Goal: Navigation & Orientation: Find specific page/section

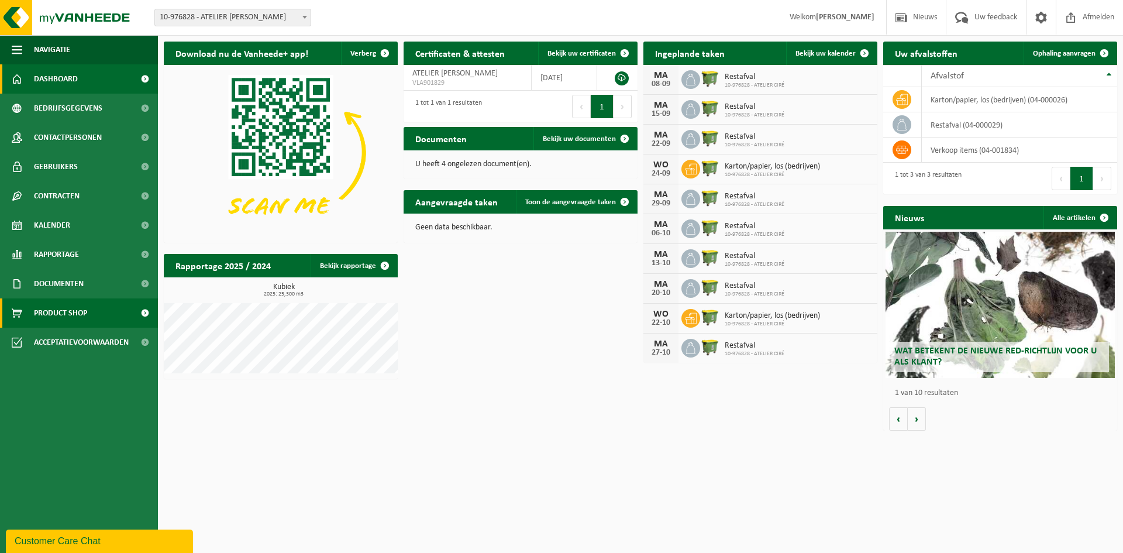
click at [50, 300] on span "Product Shop" at bounding box center [60, 312] width 53 height 29
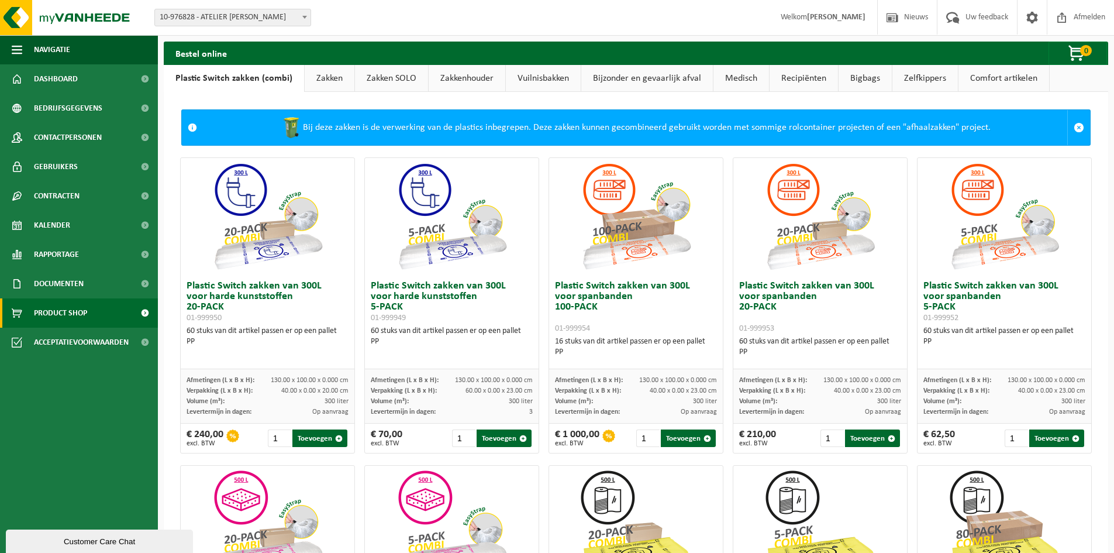
click at [925, 85] on link "Zelfkippers" at bounding box center [926, 78] width 66 height 27
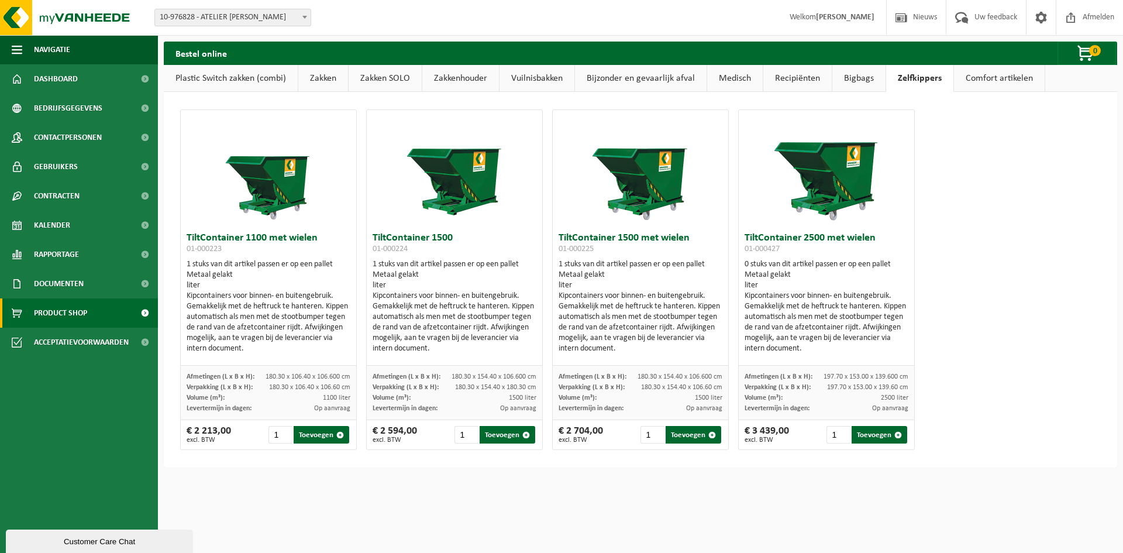
click at [329, 82] on link "Zakken" at bounding box center [323, 78] width 50 height 27
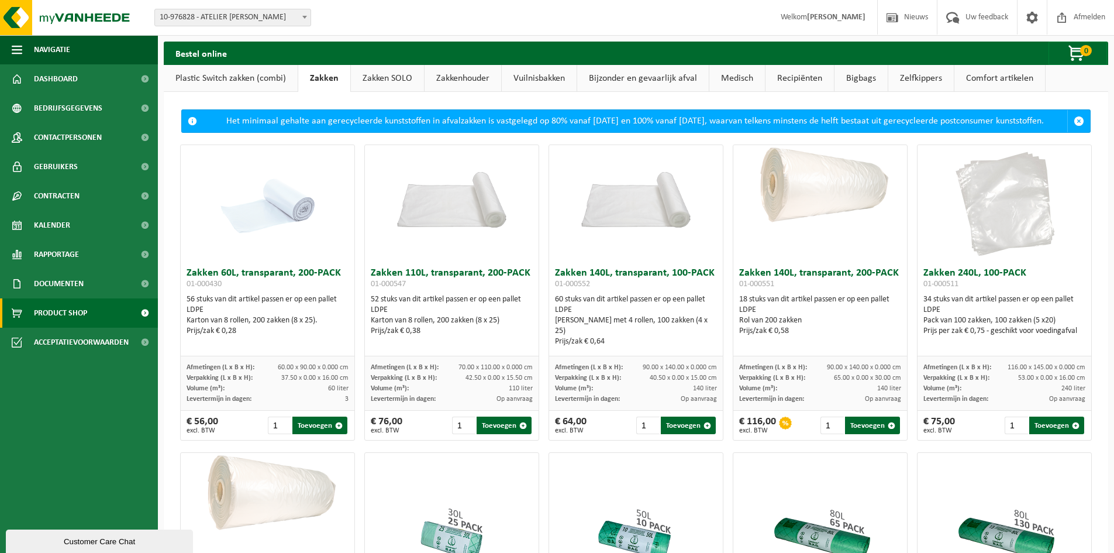
click at [375, 78] on link "Zakken SOLO" at bounding box center [387, 78] width 73 height 27
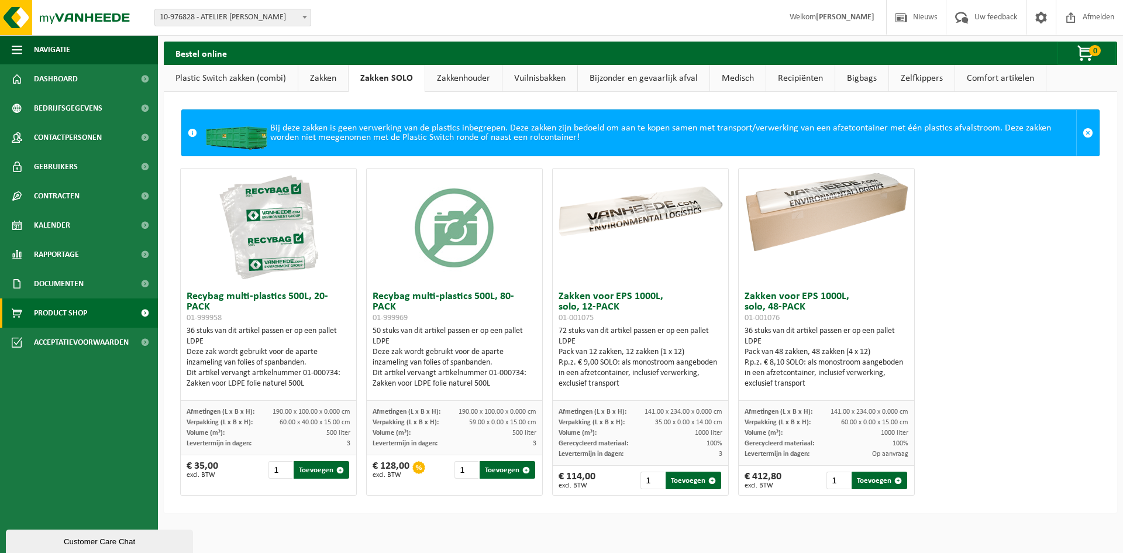
click at [453, 77] on link "Zakkenhouder" at bounding box center [463, 78] width 77 height 27
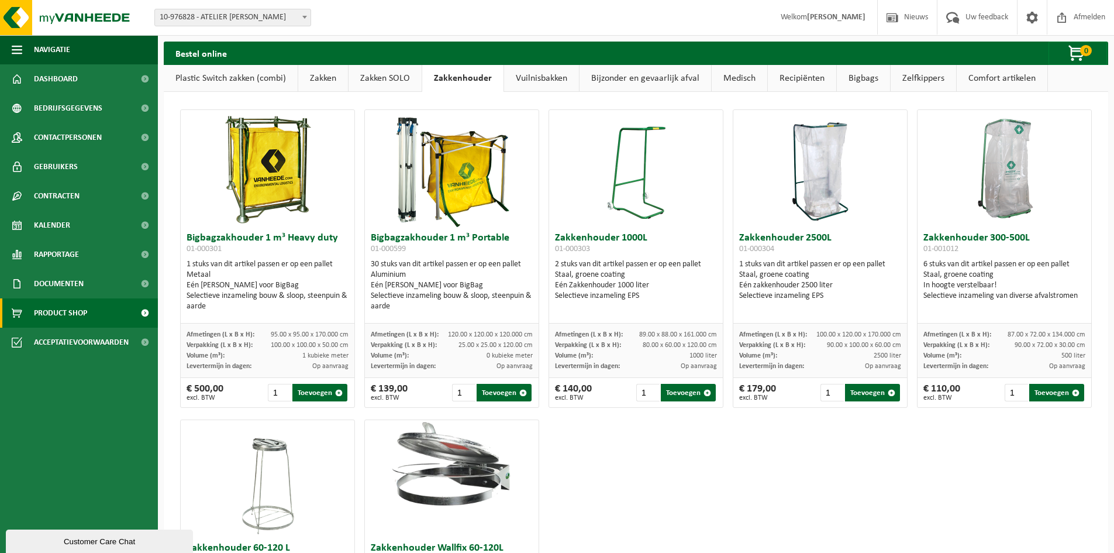
click at [620, 86] on link "Bijzonder en gevaarlijk afval" at bounding box center [646, 78] width 132 height 27
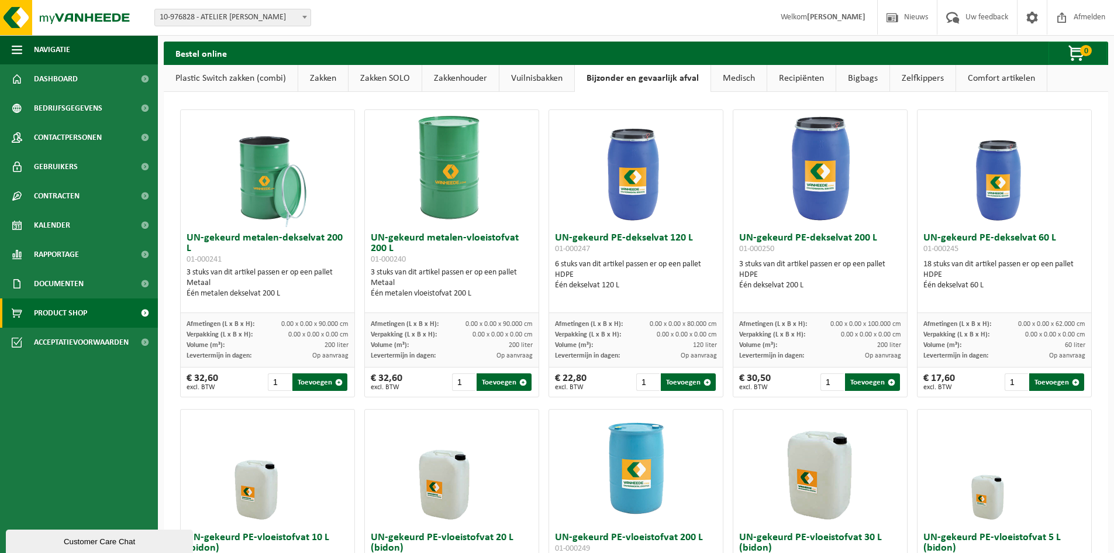
click at [539, 74] on link "Vuilnisbakken" at bounding box center [536, 78] width 75 height 27
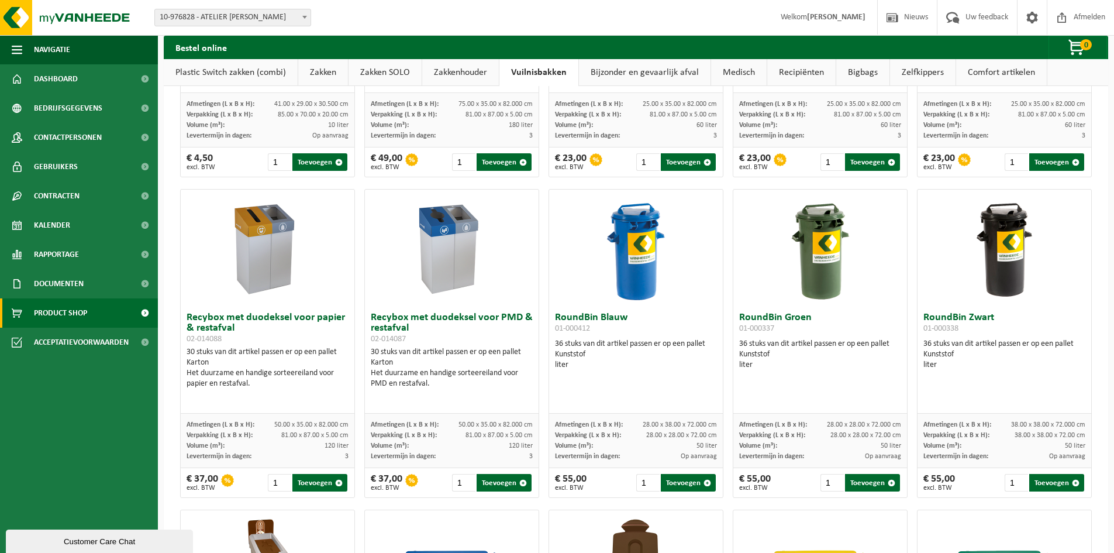
click at [613, 68] on link "Bijzonder en gevaarlijk afval" at bounding box center [645, 72] width 132 height 27
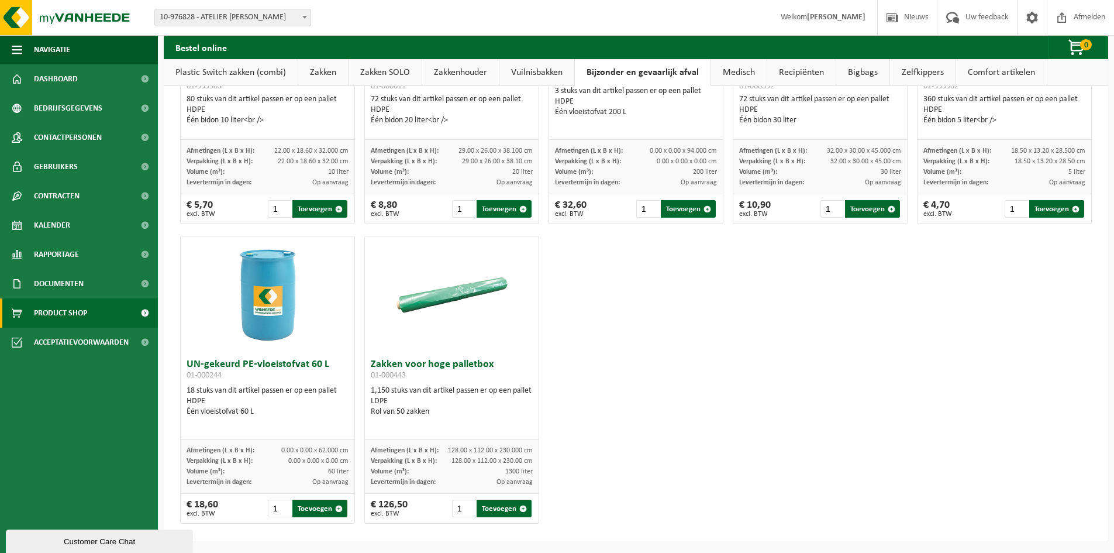
scroll to position [473, 0]
click at [741, 64] on link "Medisch" at bounding box center [739, 72] width 56 height 27
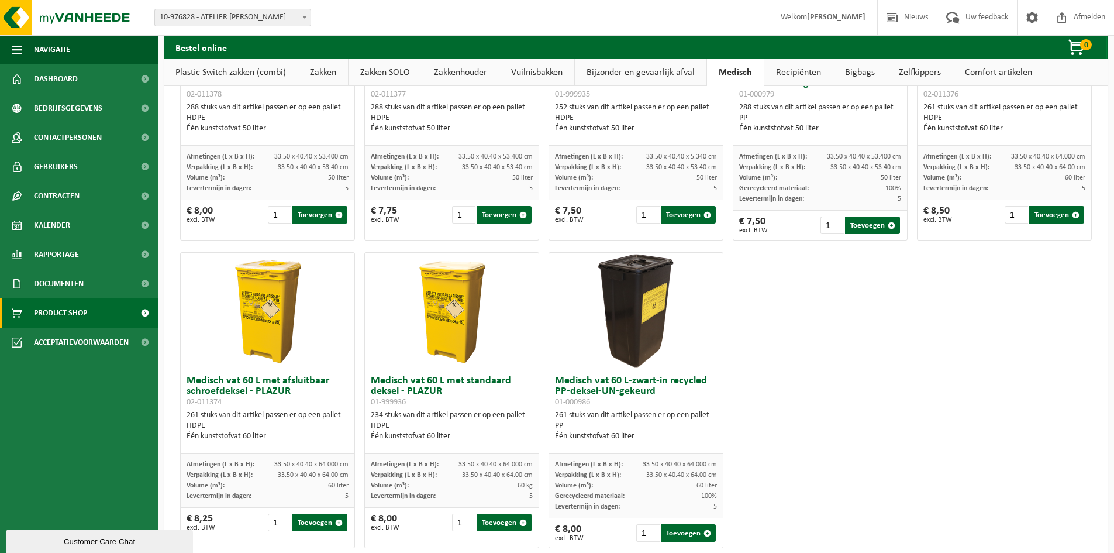
click at [776, 70] on link "Recipiënten" at bounding box center [798, 72] width 68 height 27
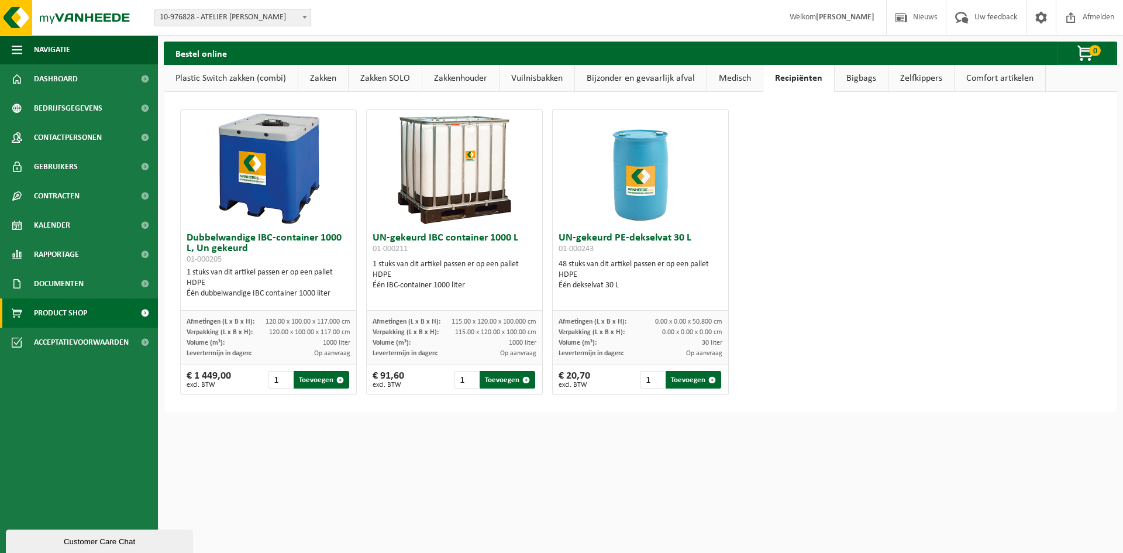
click at [848, 72] on link "Bigbags" at bounding box center [861, 78] width 53 height 27
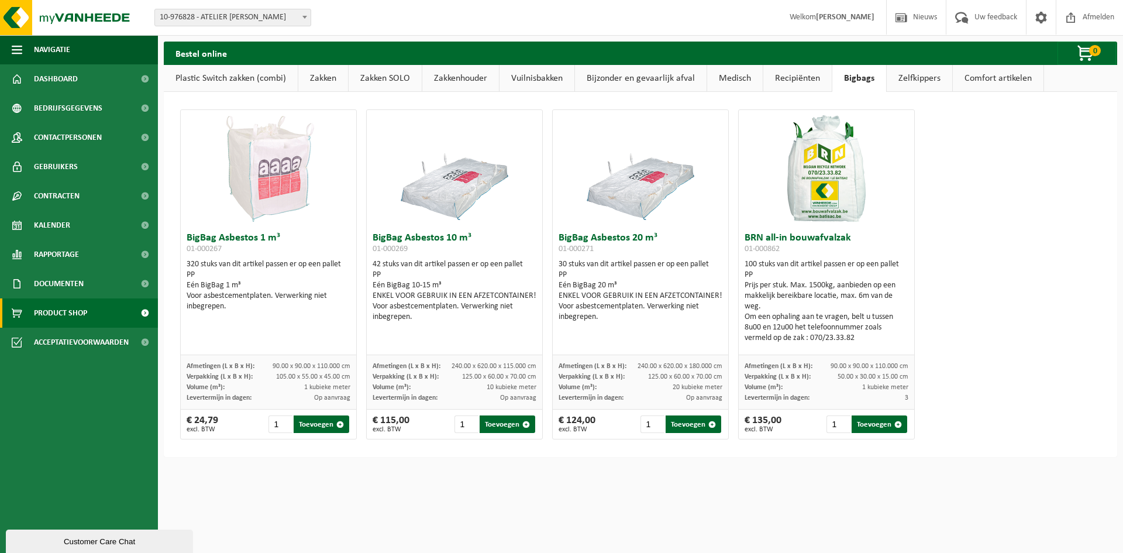
click at [907, 77] on link "Zelfkippers" at bounding box center [920, 78] width 66 height 27
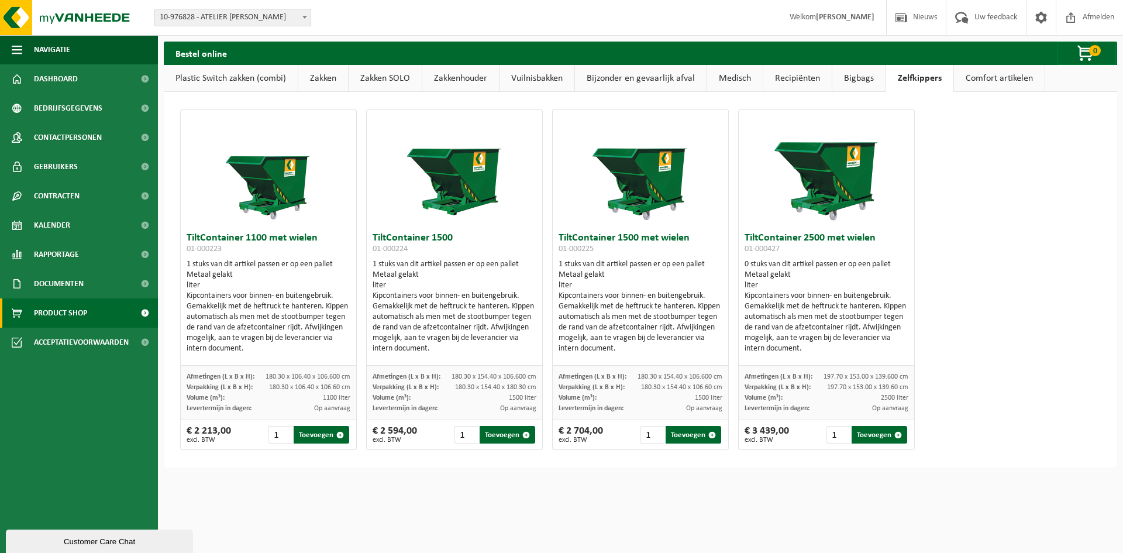
click at [970, 81] on link "Comfort artikelen" at bounding box center [999, 78] width 91 height 27
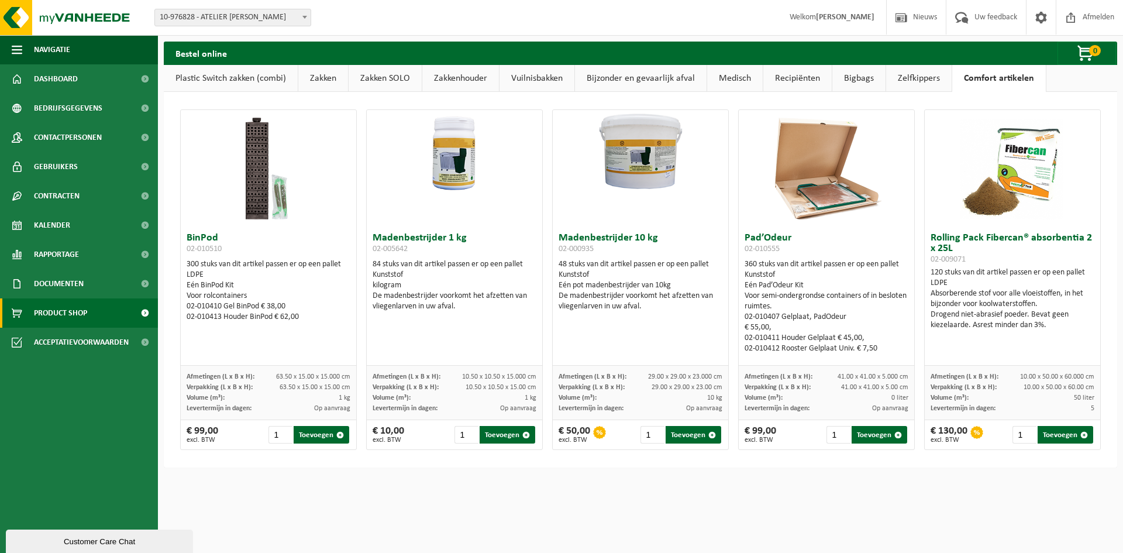
click at [213, 81] on link "Plastic Switch zakken (combi)" at bounding box center [231, 78] width 134 height 27
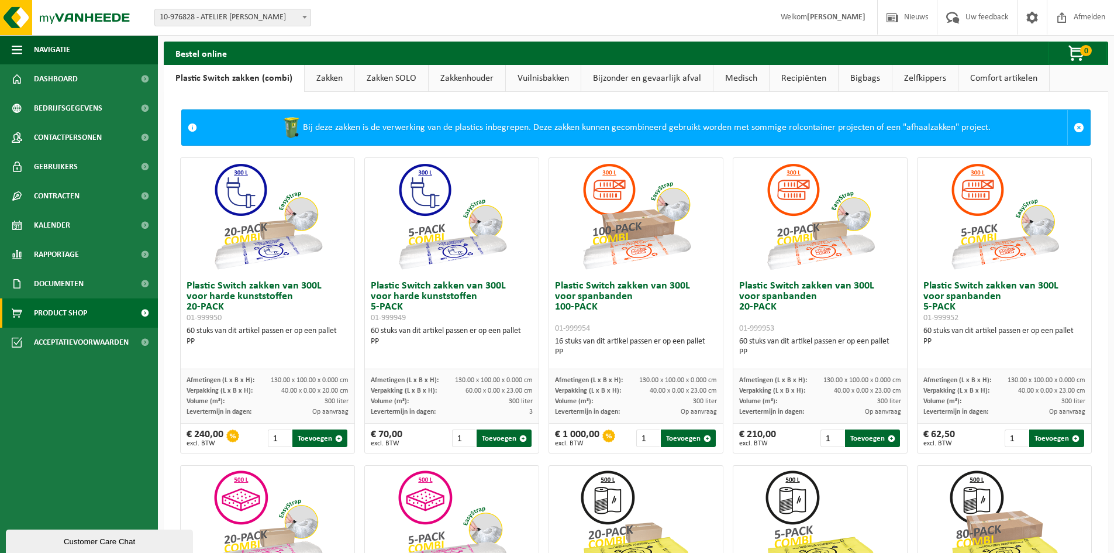
click at [329, 80] on link "Zakken" at bounding box center [330, 78] width 50 height 27
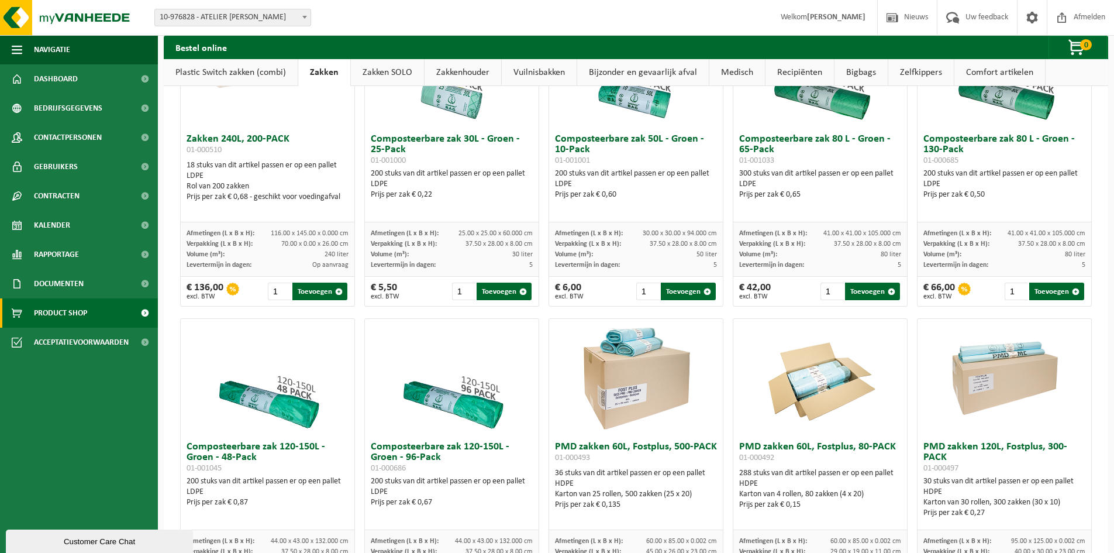
scroll to position [294, 0]
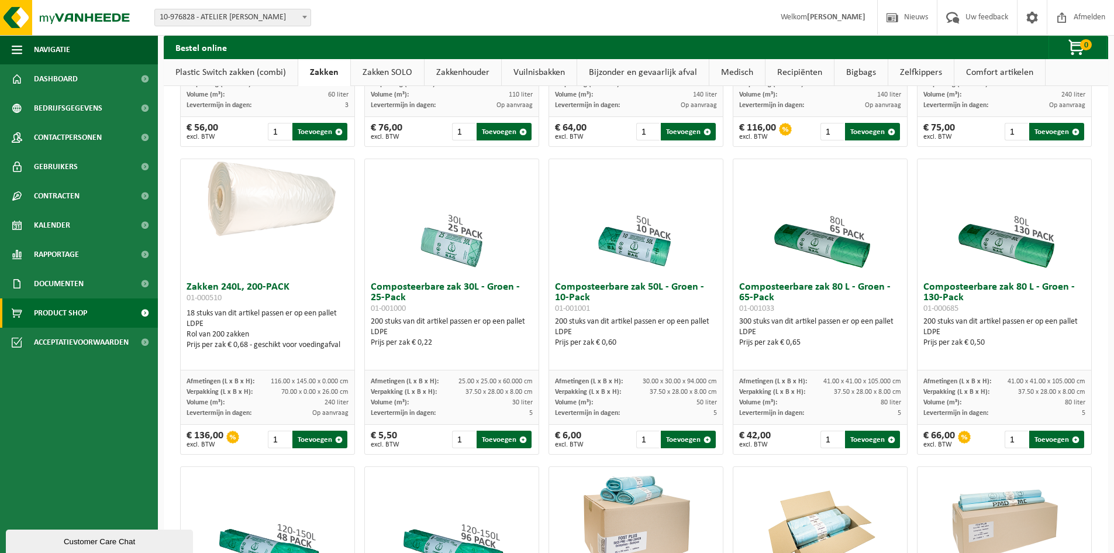
click at [399, 84] on link "Zakken SOLO" at bounding box center [387, 72] width 73 height 27
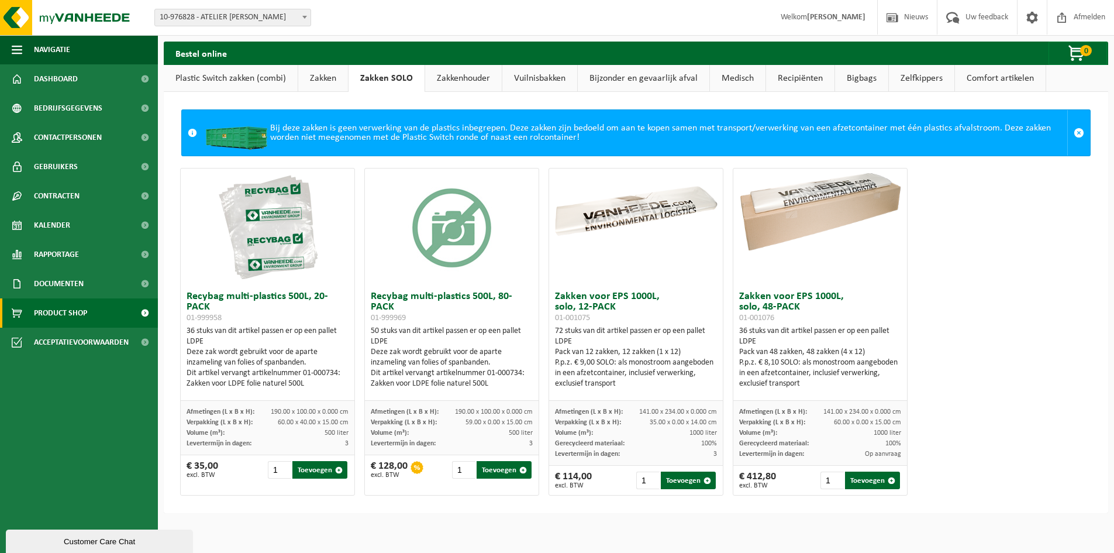
scroll to position [0, 0]
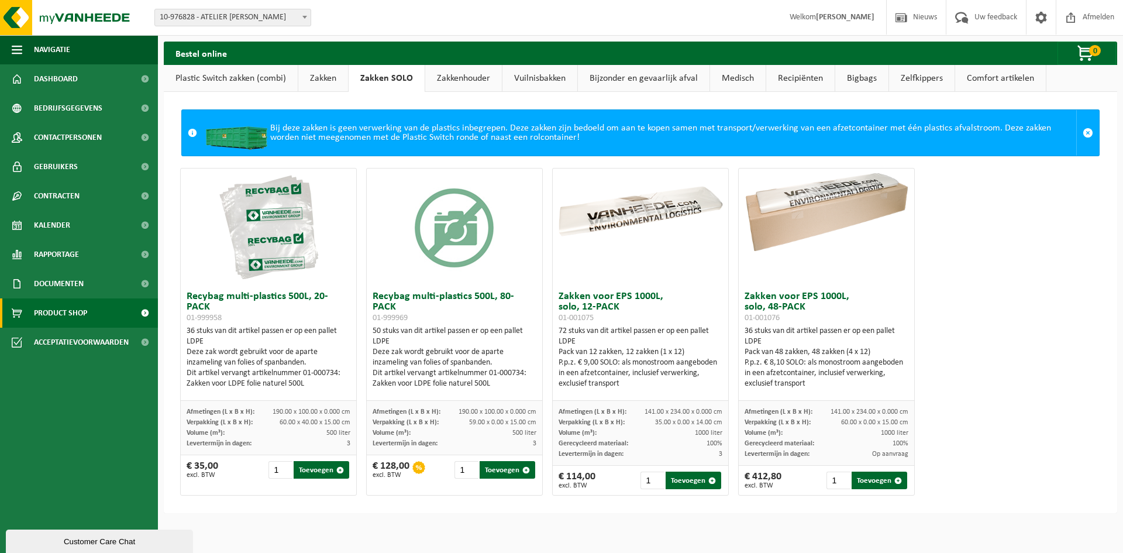
click at [460, 76] on link "Zakkenhouder" at bounding box center [463, 78] width 77 height 27
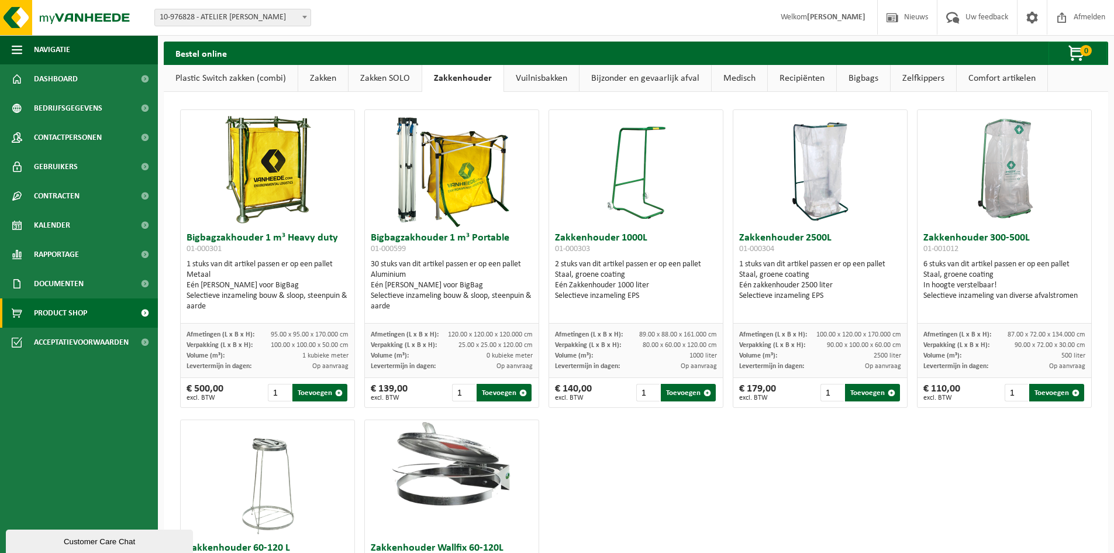
click at [531, 87] on link "Vuilnisbakken" at bounding box center [541, 78] width 75 height 27
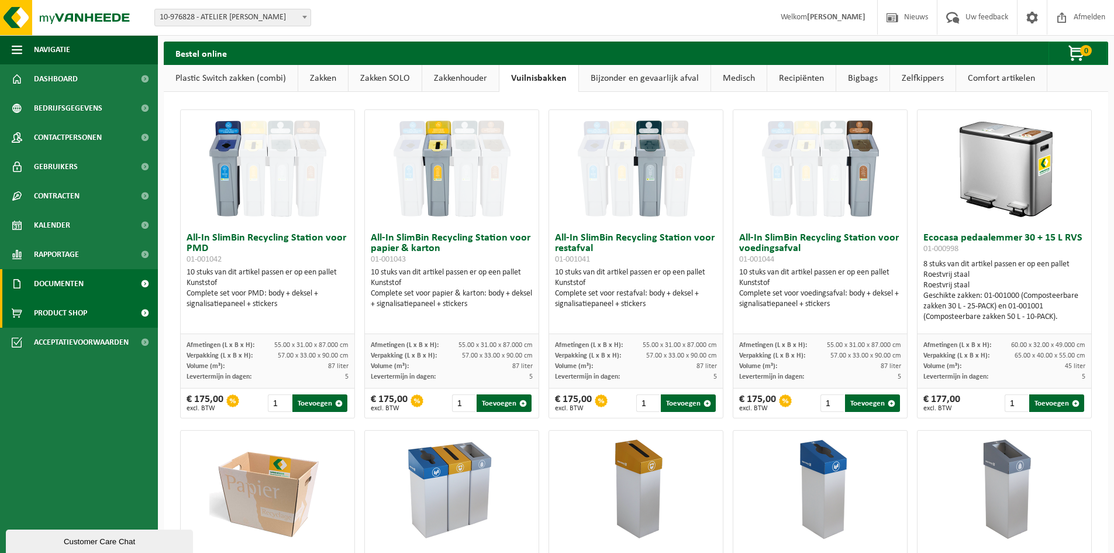
click at [53, 288] on span "Documenten" at bounding box center [59, 283] width 50 height 29
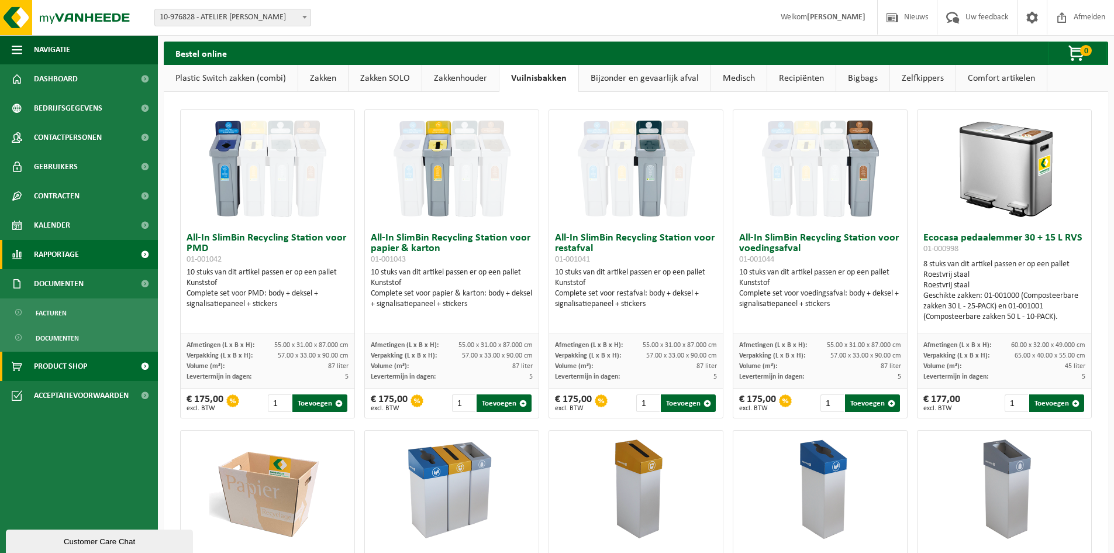
click at [66, 255] on span "Rapportage" at bounding box center [56, 254] width 45 height 29
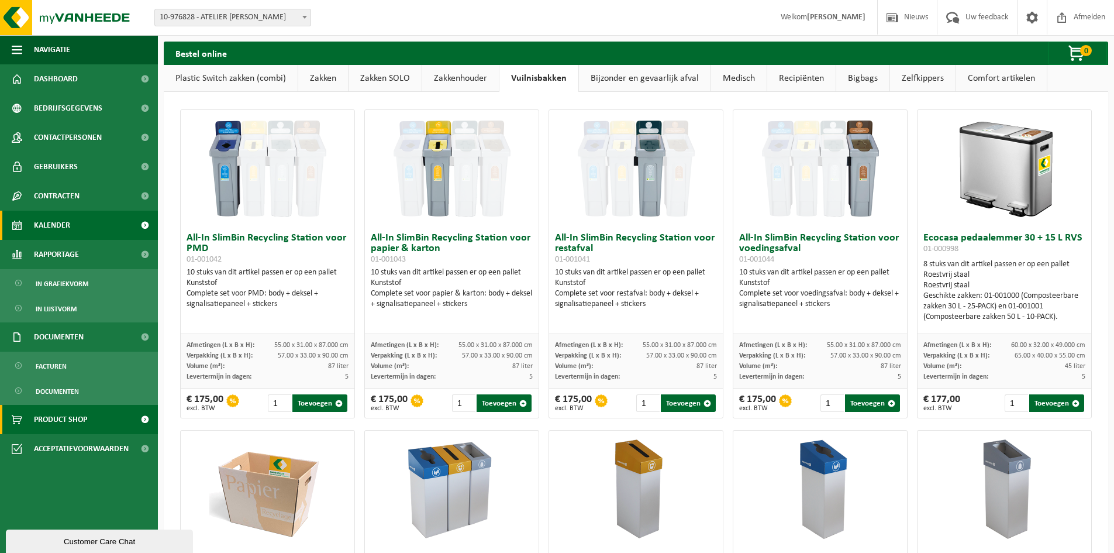
click at [96, 226] on link "Kalender" at bounding box center [79, 225] width 158 height 29
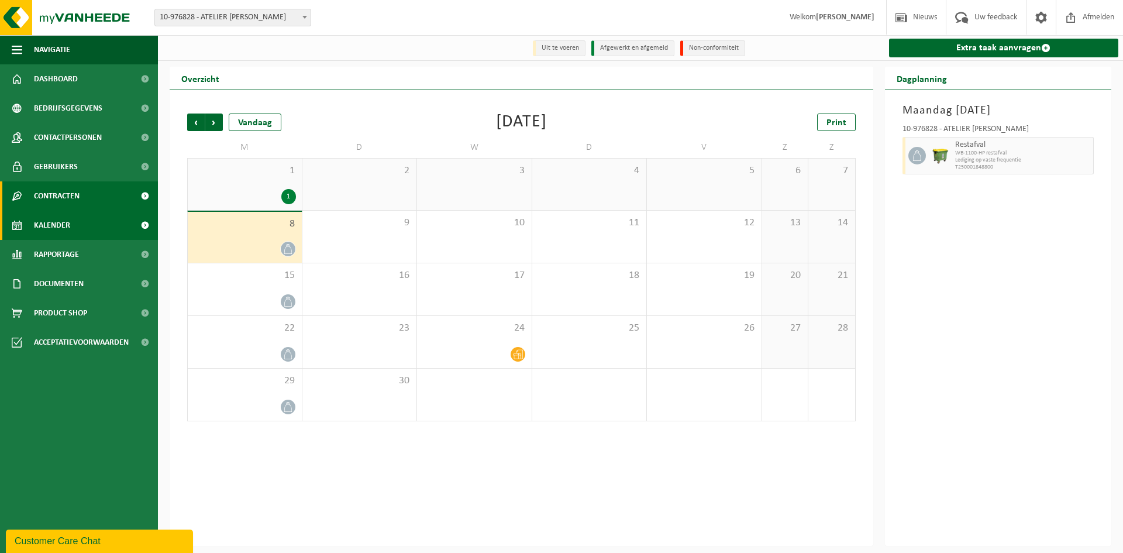
click at [95, 195] on link "Contracten" at bounding box center [79, 195] width 158 height 29
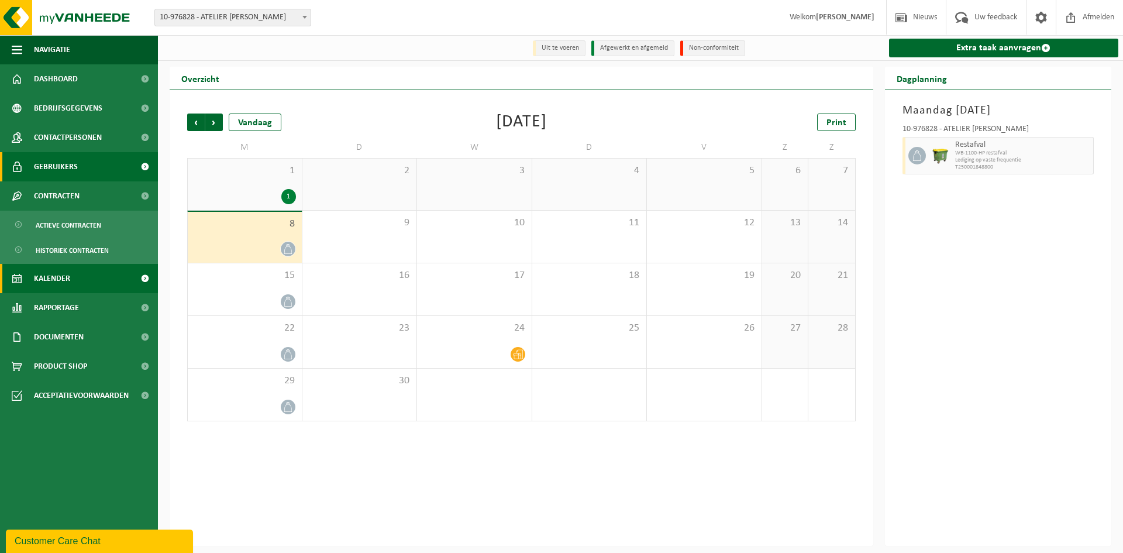
click at [93, 168] on link "Gebruikers" at bounding box center [79, 166] width 158 height 29
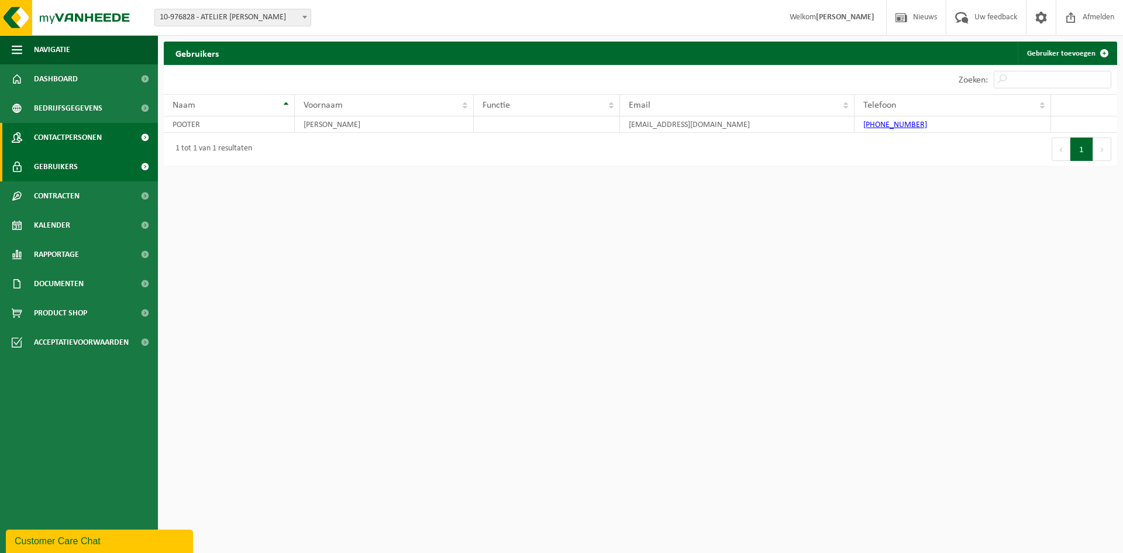
click at [95, 142] on span "Contactpersonen" at bounding box center [68, 137] width 68 height 29
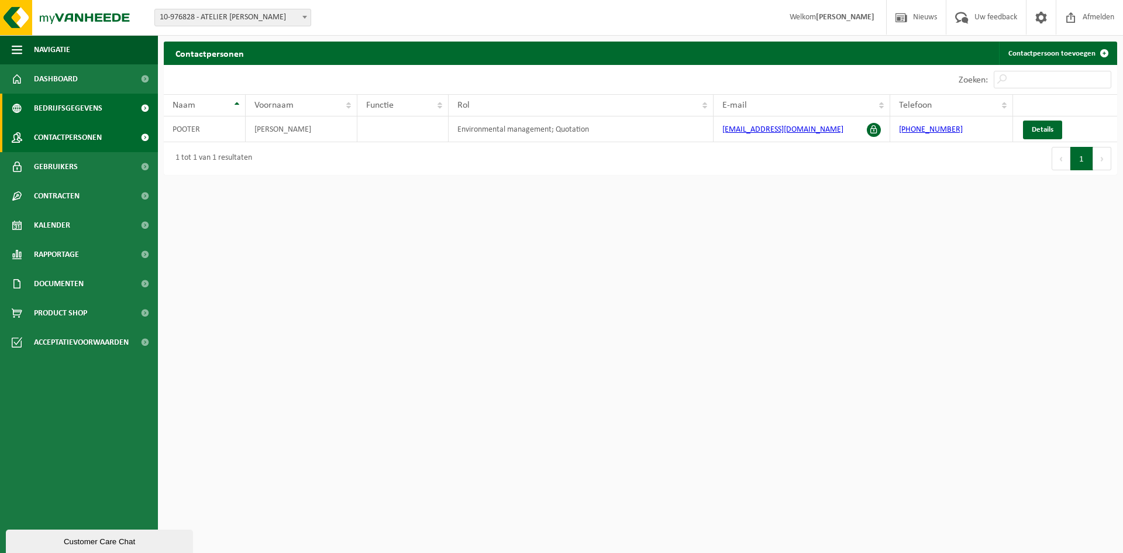
click at [61, 94] on span "Bedrijfsgegevens" at bounding box center [68, 108] width 68 height 29
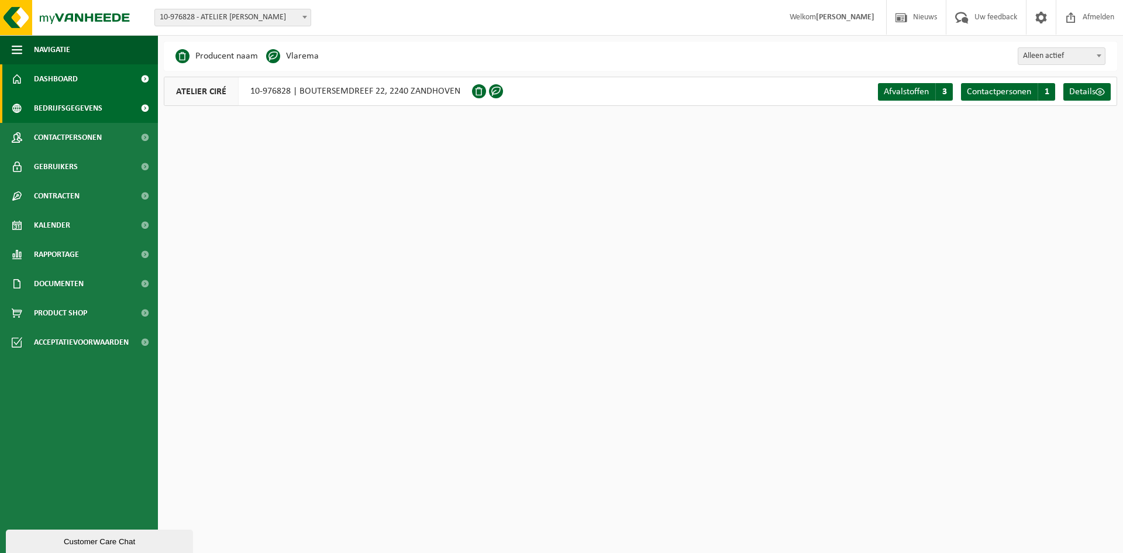
click at [72, 70] on span "Dashboard" at bounding box center [56, 78] width 44 height 29
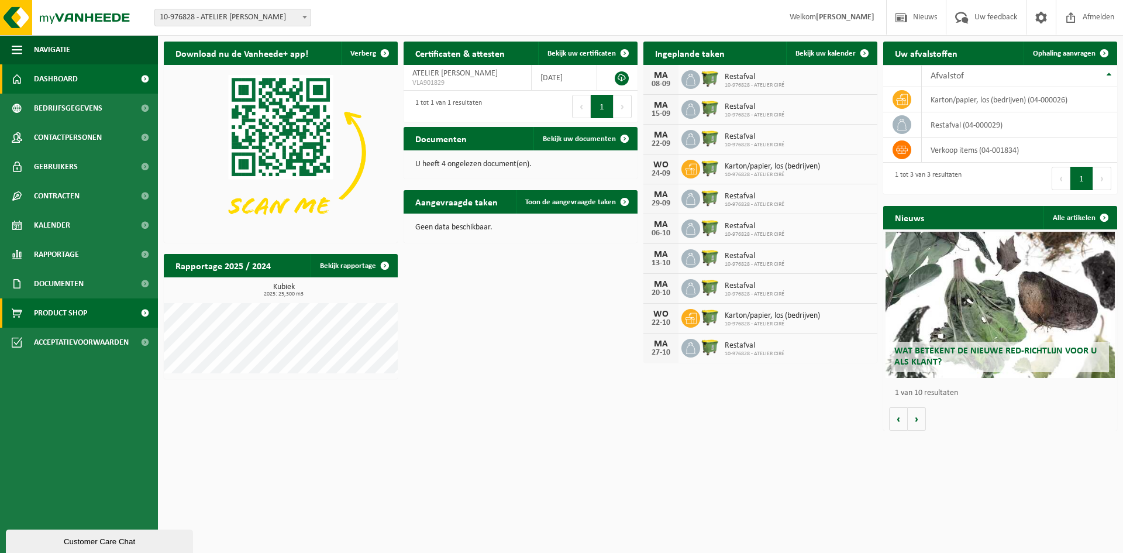
click at [81, 314] on span "Product Shop" at bounding box center [60, 312] width 53 height 29
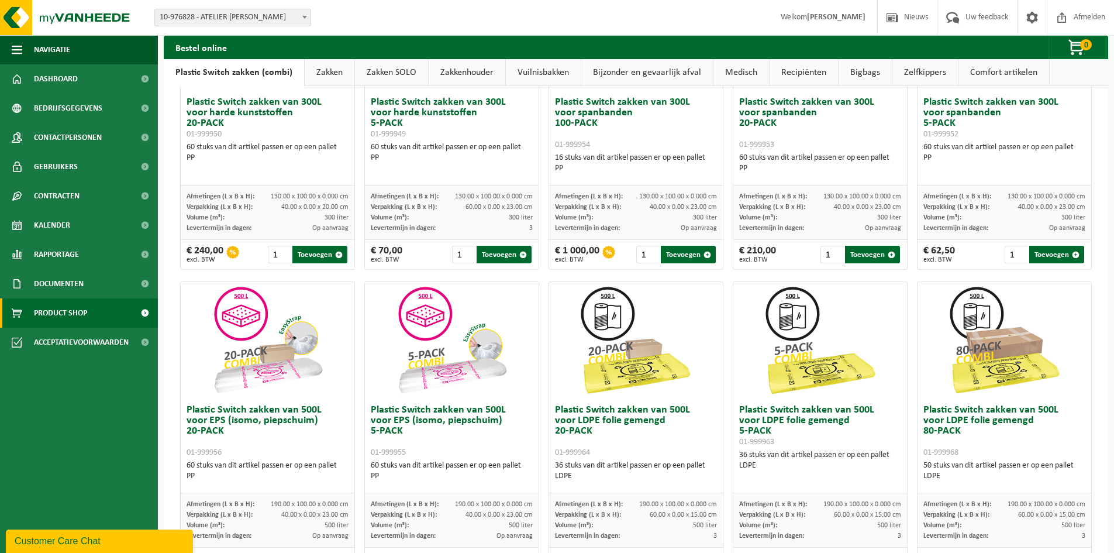
scroll to position [292, 0]
